Goal: Task Accomplishment & Management: Use online tool/utility

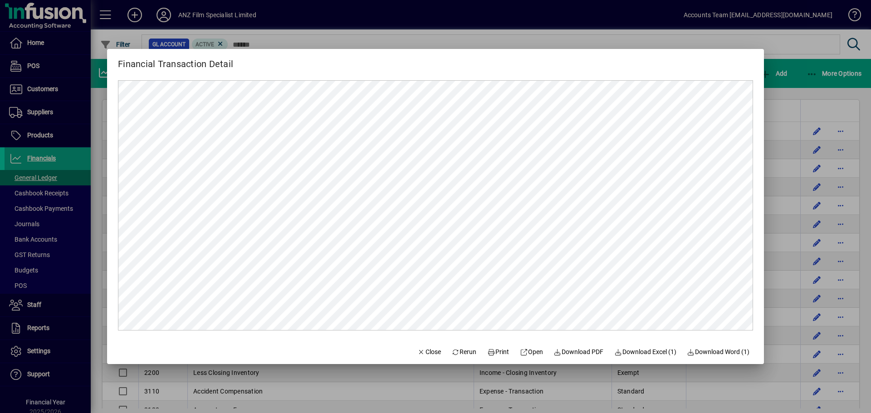
click at [819, 91] on div at bounding box center [435, 206] width 871 height 413
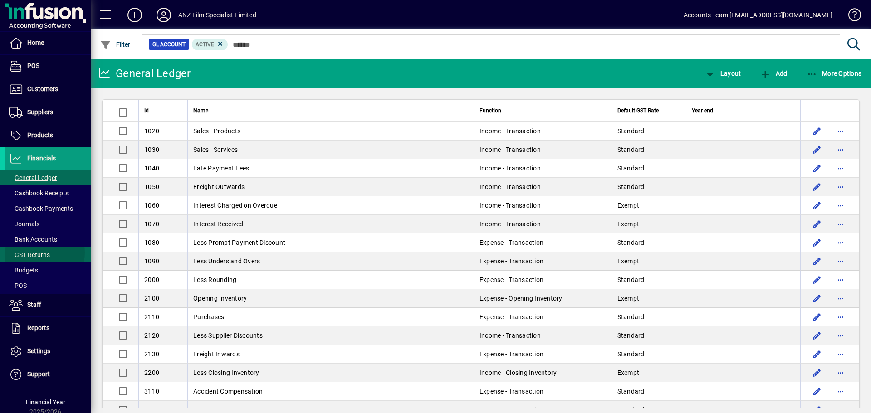
click at [38, 253] on span "GST Returns" at bounding box center [29, 254] width 41 height 7
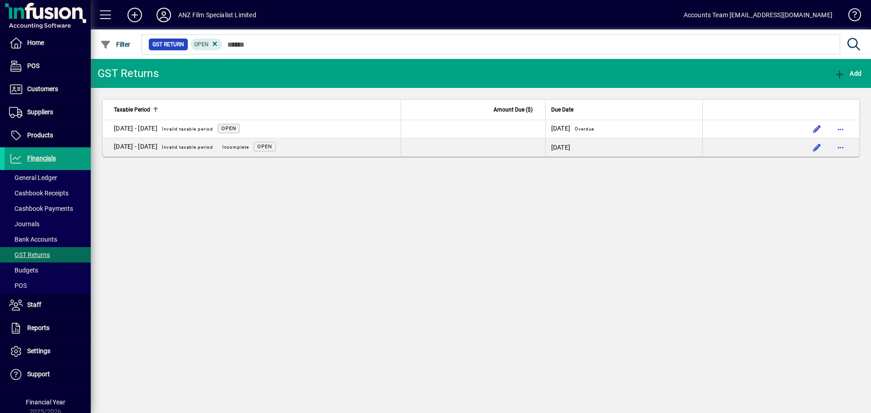
click at [167, 14] on icon at bounding box center [164, 15] width 18 height 15
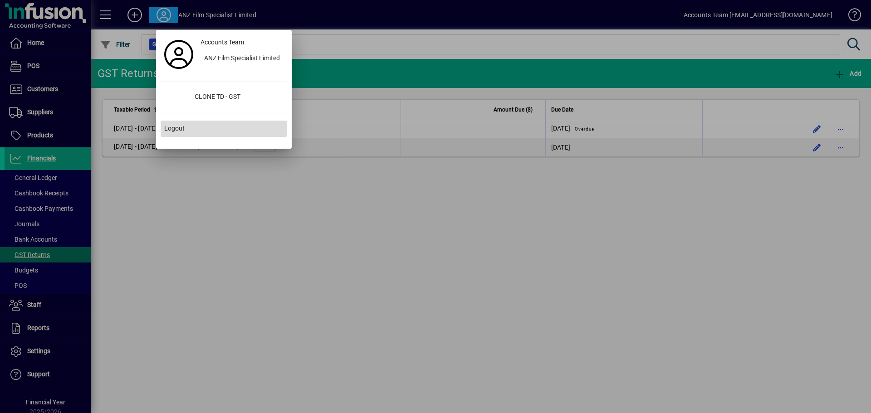
click at [174, 127] on span "Logout" at bounding box center [174, 129] width 20 height 10
